Goal: Information Seeking & Learning: Learn about a topic

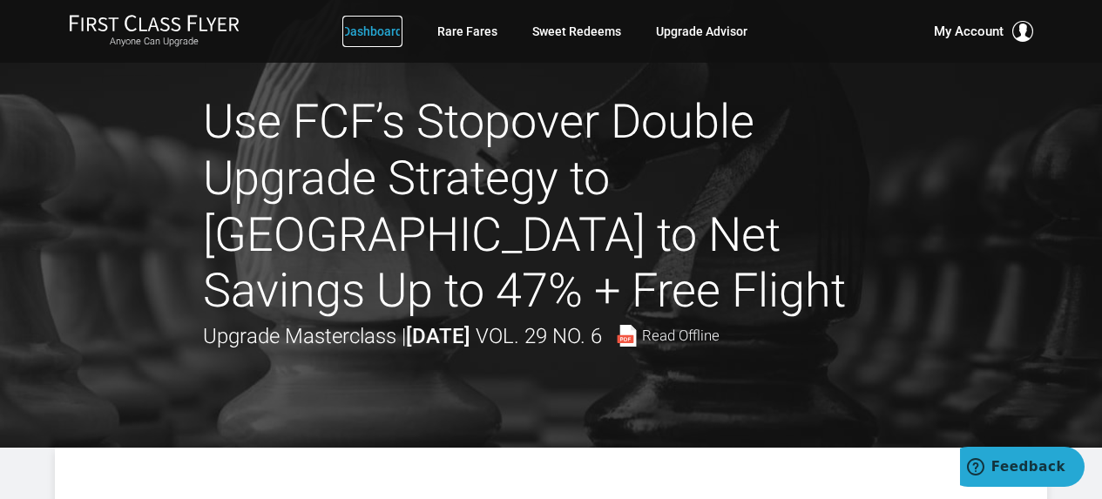
click at [358, 30] on link "Dashboard" at bounding box center [372, 31] width 60 height 31
click at [688, 37] on link "Upgrade Advisor" at bounding box center [701, 31] width 91 height 31
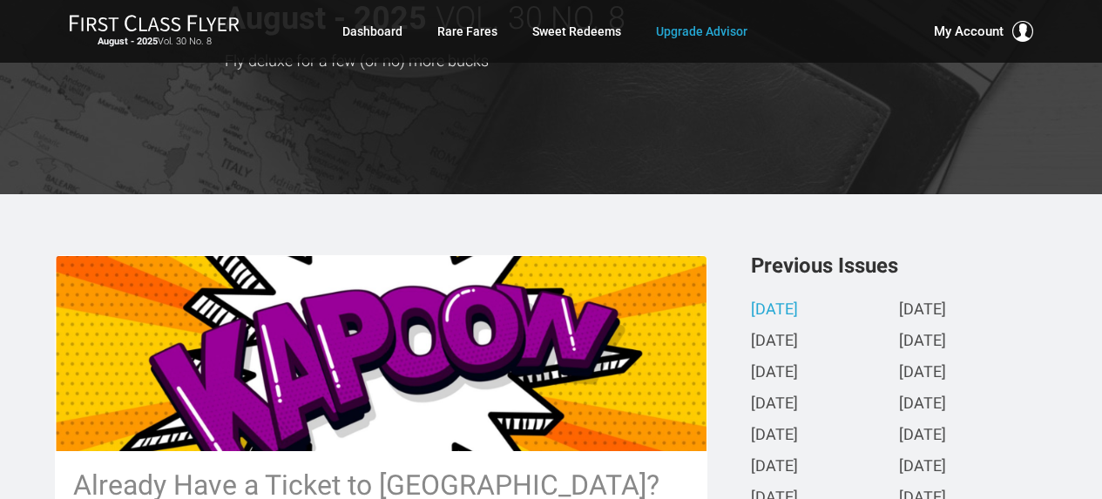
scroll to position [88, 0]
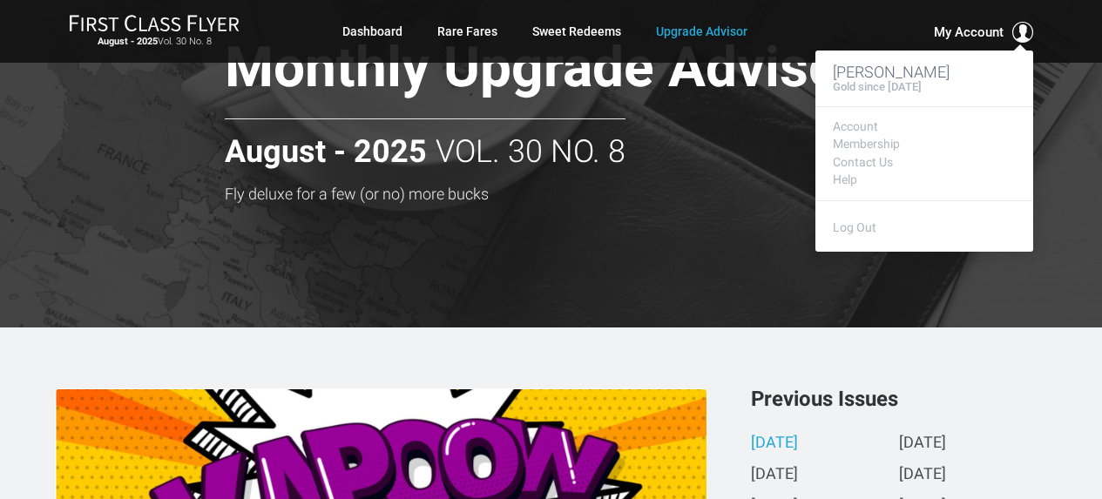
click at [1001, 24] on span "My Account" at bounding box center [969, 32] width 70 height 21
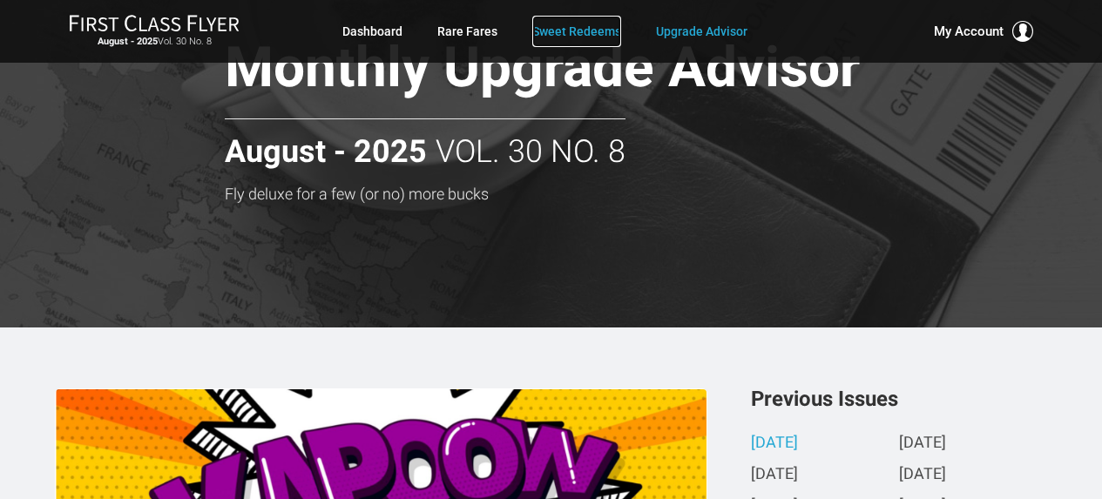
click at [555, 33] on link "Sweet Redeems" at bounding box center [576, 31] width 89 height 31
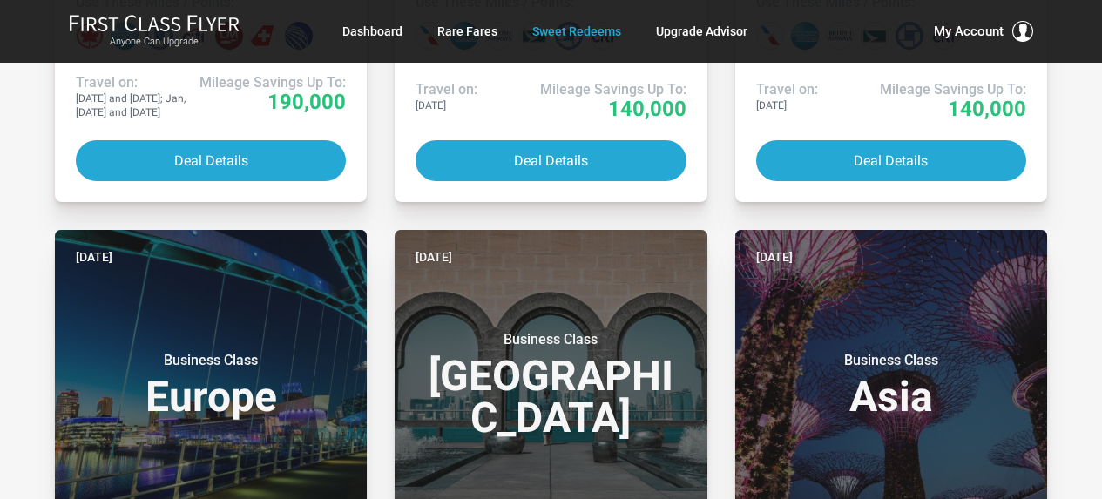
scroll to position [871, 0]
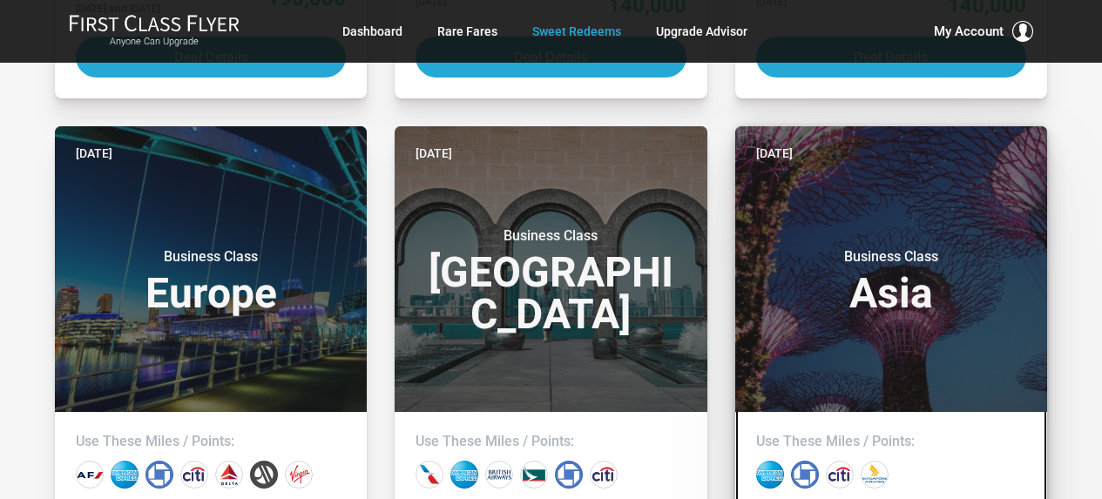
click at [870, 293] on h3 "Business Class Asia" at bounding box center [891, 281] width 270 height 66
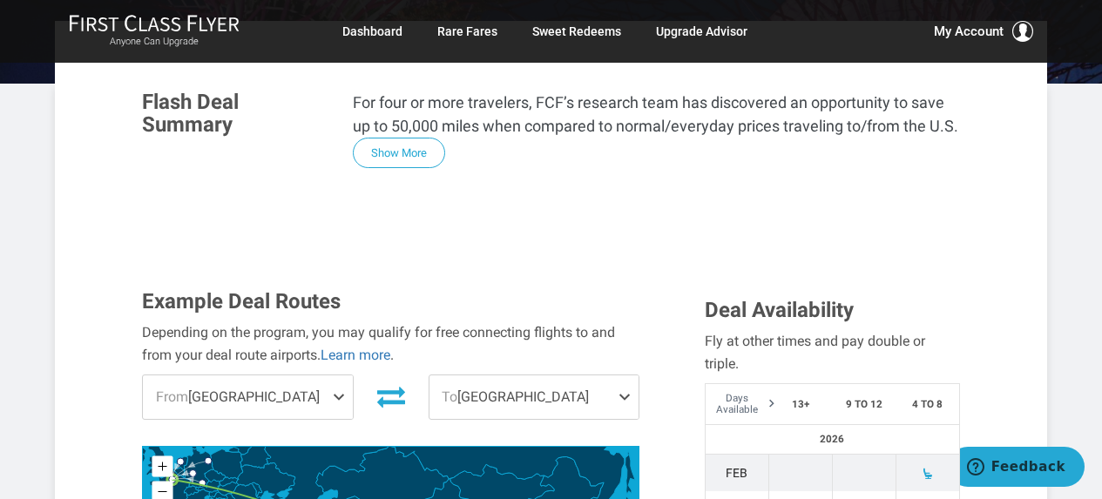
scroll to position [523, 0]
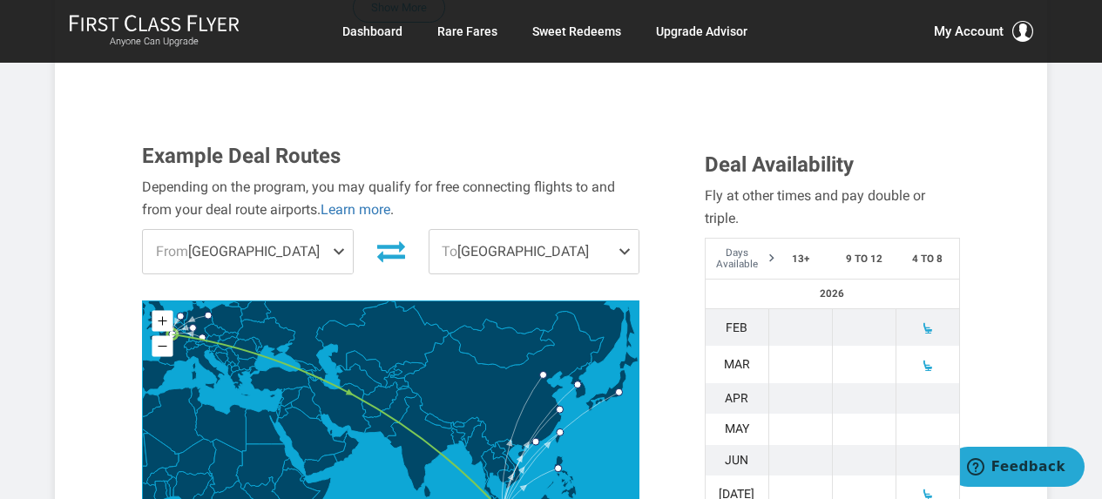
click at [226, 230] on span "From [GEOGRAPHIC_DATA]" at bounding box center [247, 252] width 209 height 44
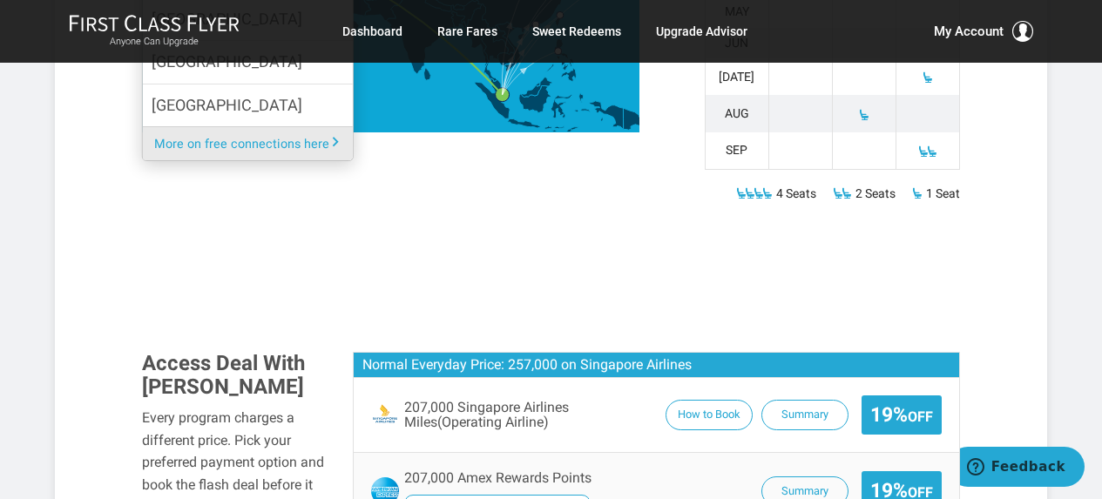
scroll to position [958, 0]
